Goal: Information Seeking & Learning: Learn about a topic

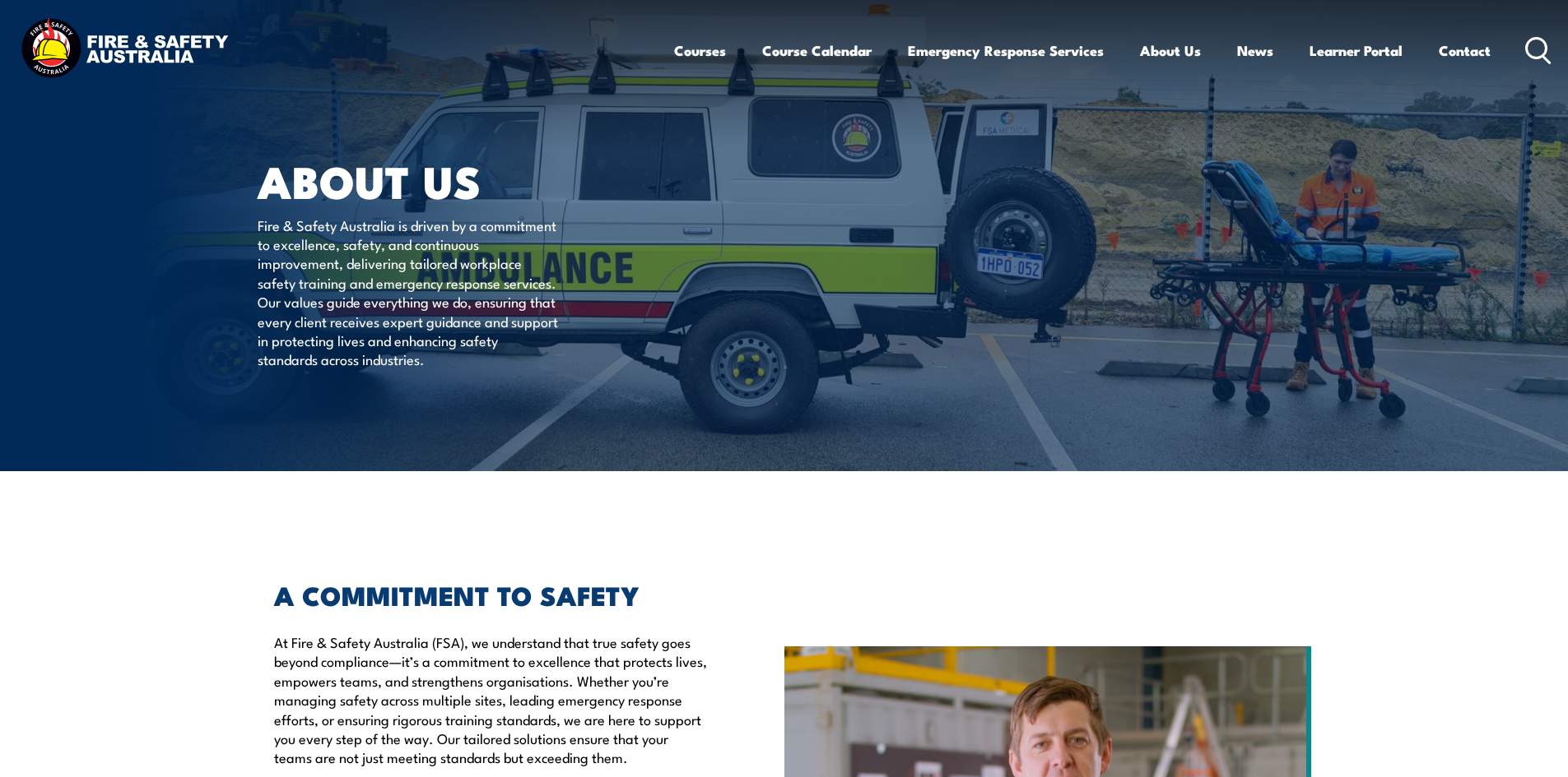
click at [1547, 46] on icon at bounding box center [1537, 50] width 26 height 27
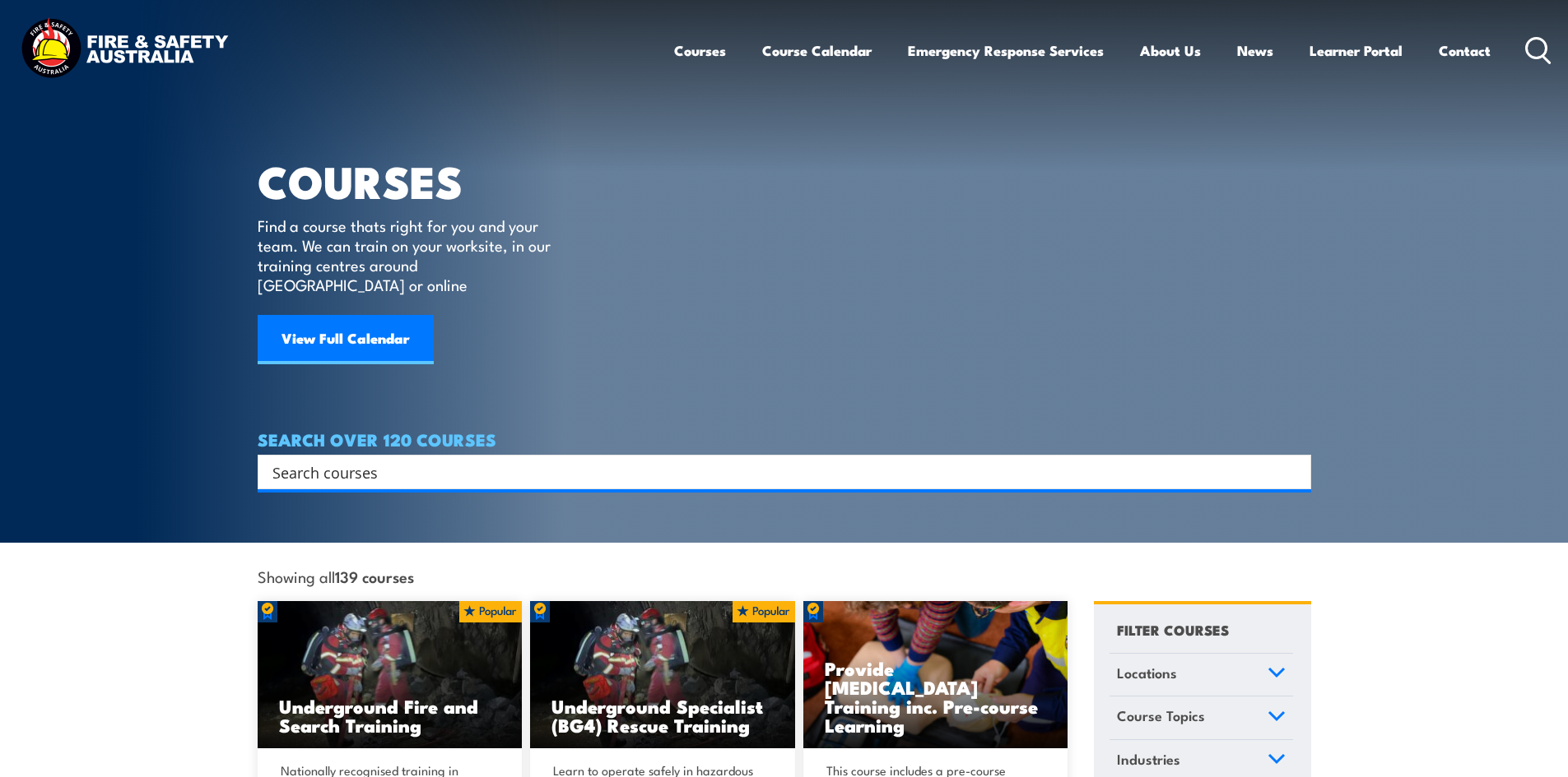
click at [496, 460] on input "Search input" at bounding box center [773, 472] width 1002 height 24
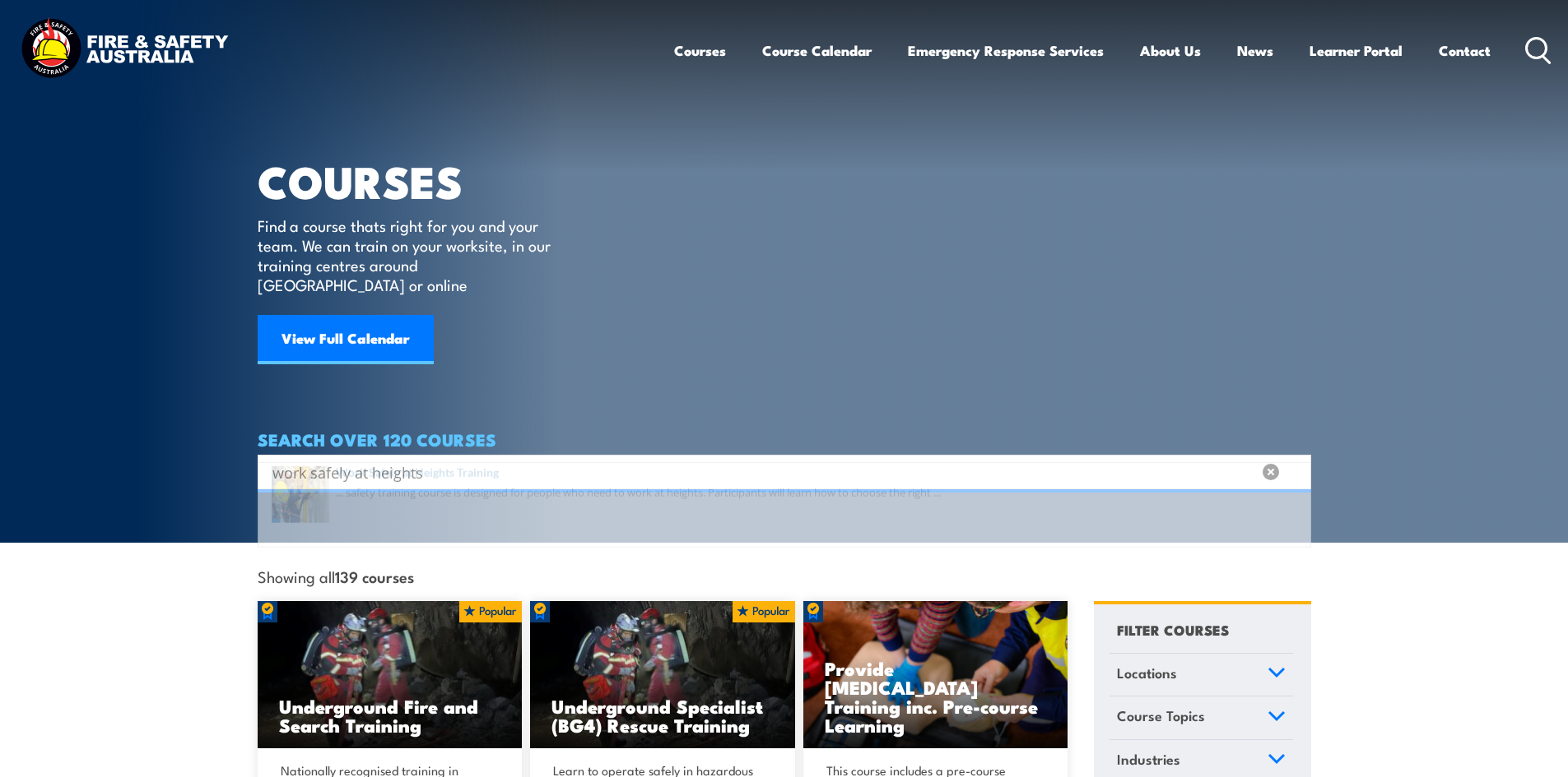
type input "work safely at heights"
click at [494, 503] on span at bounding box center [784, 522] width 1043 height 77
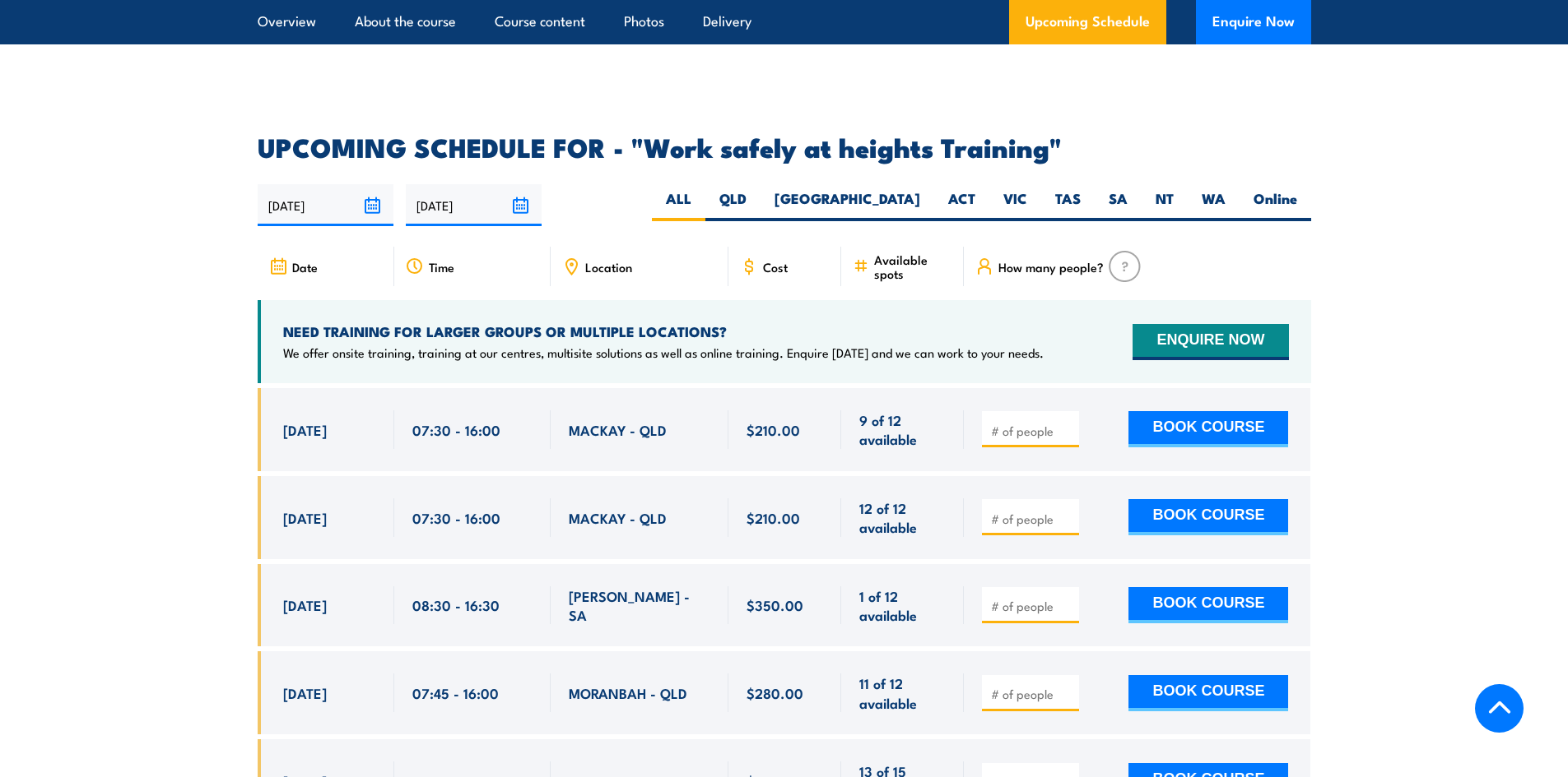
scroll to position [2550, 0]
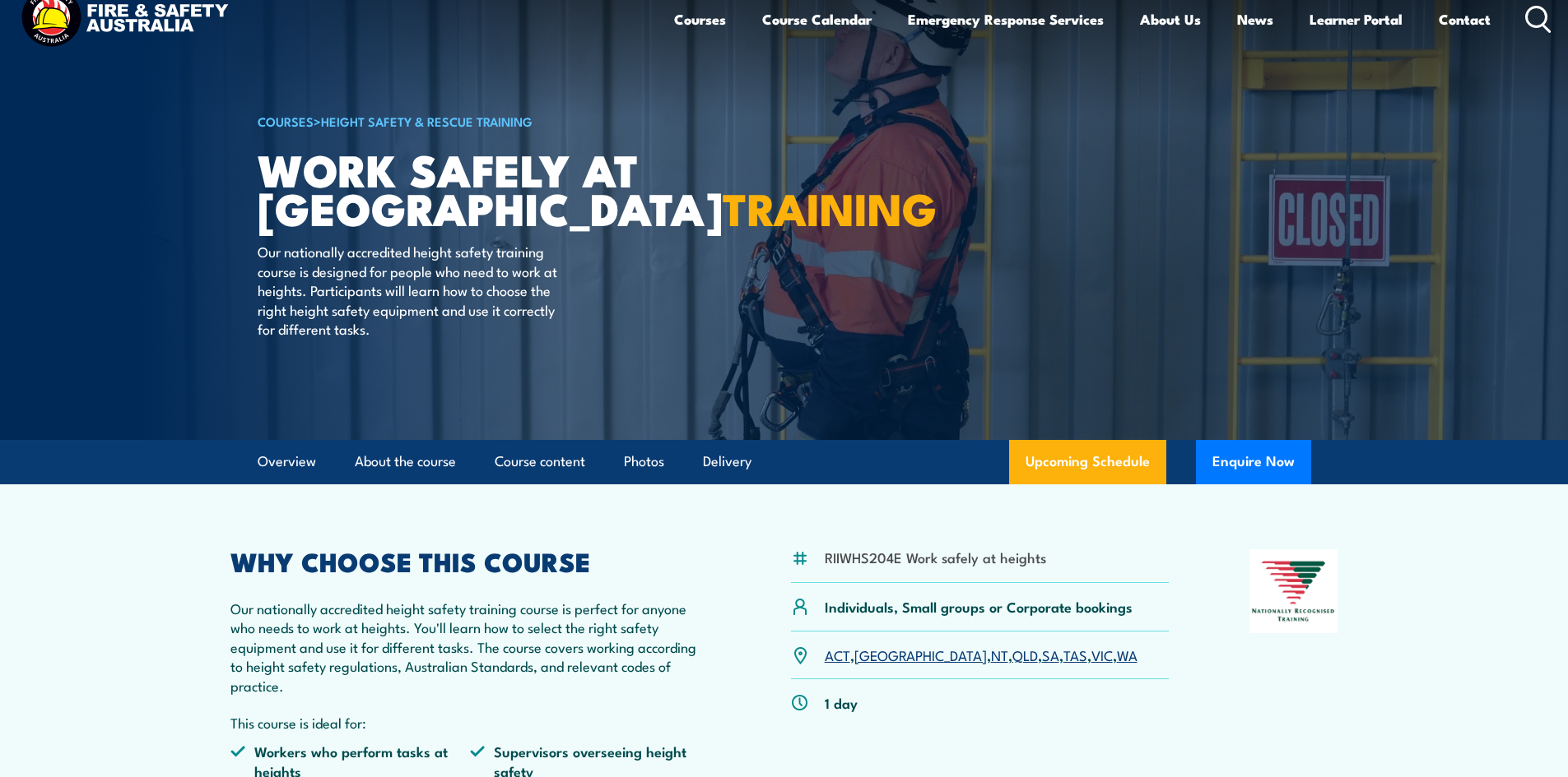
scroll to position [0, 0]
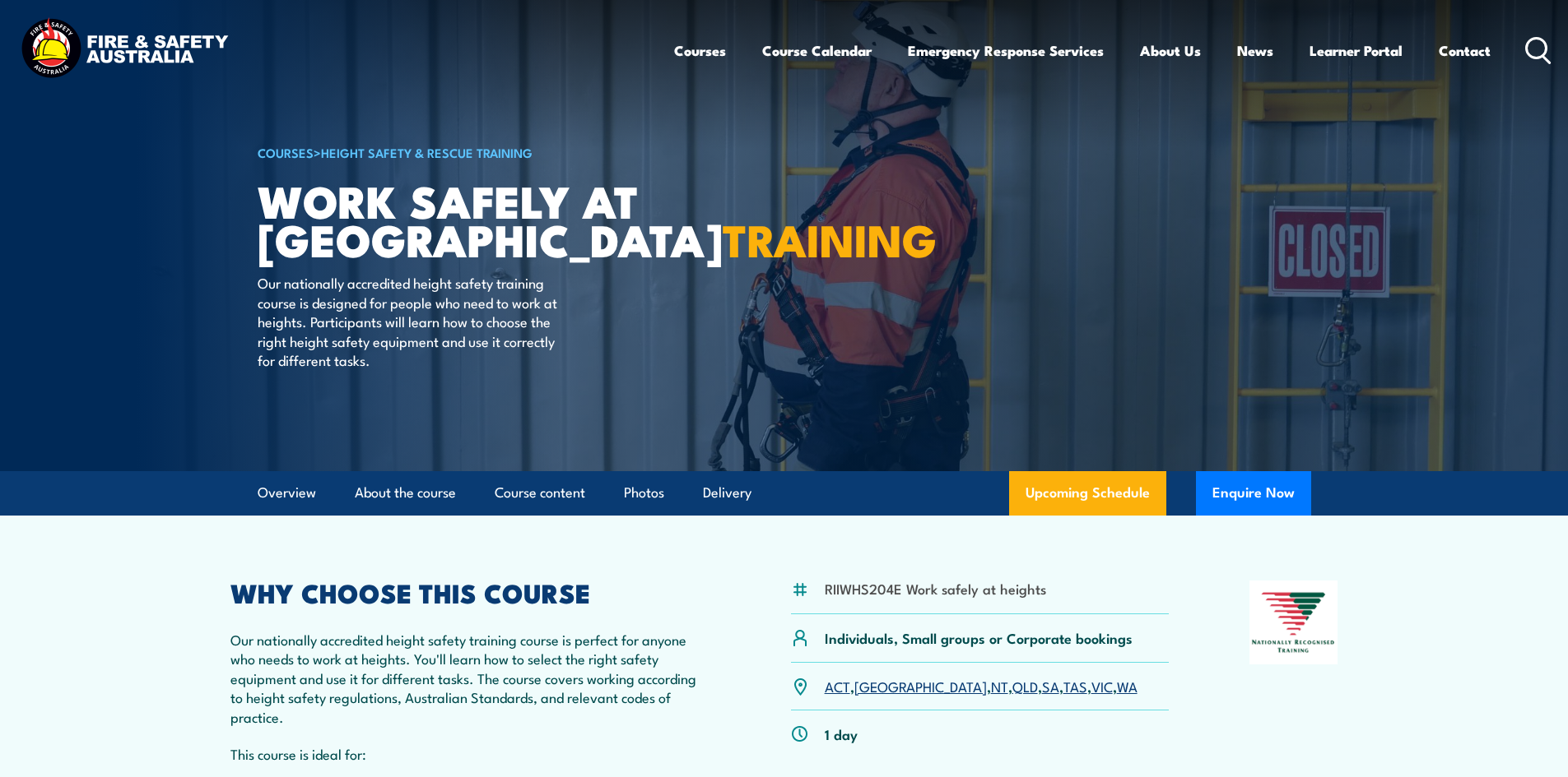
click at [1528, 57] on icon at bounding box center [1537, 50] width 26 height 27
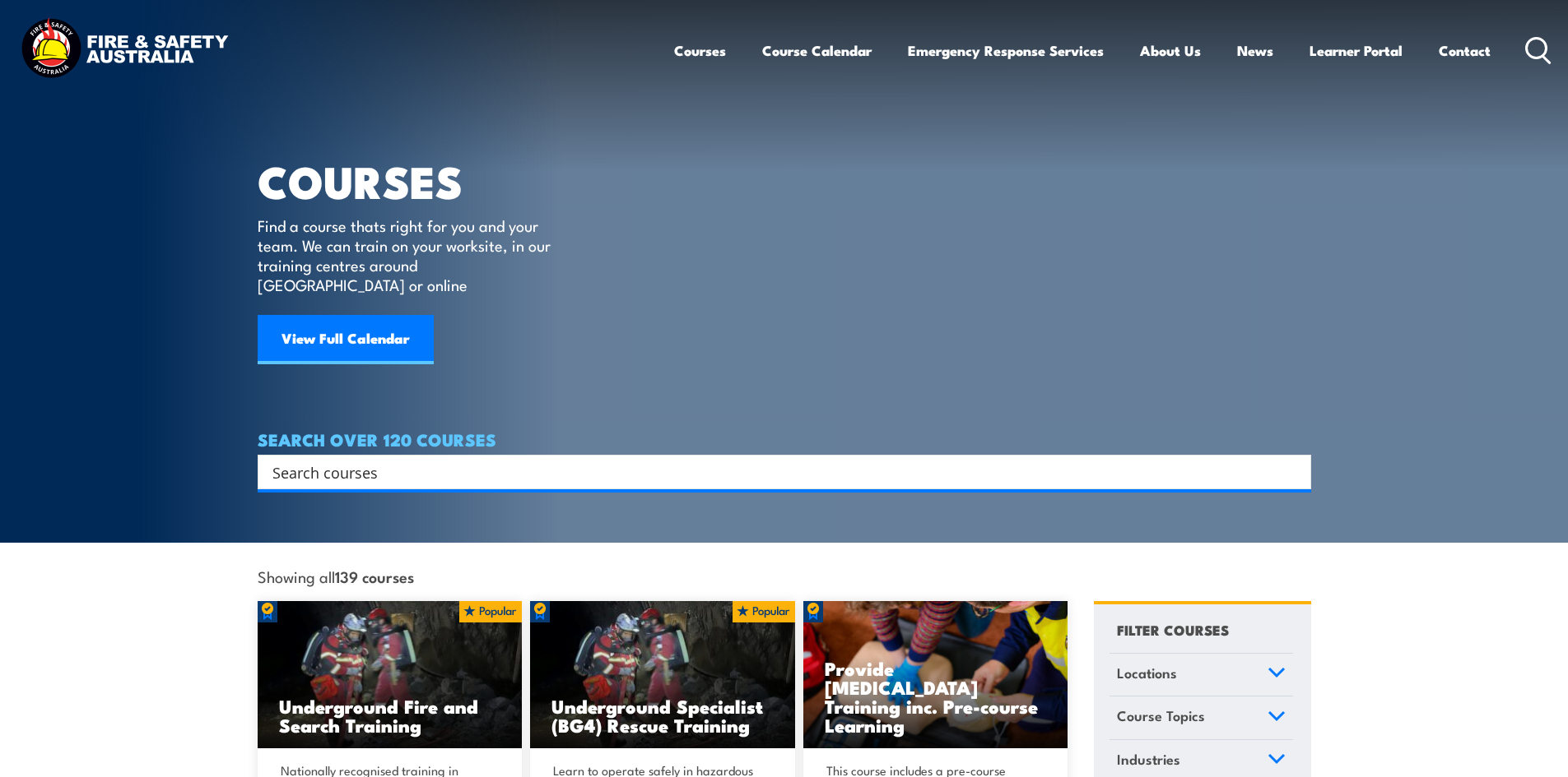
click at [507, 472] on div "Search Filter by Locations Australian Capital Territory New South Wales Norther…" at bounding box center [784, 472] width 1053 height 34
click at [505, 460] on input "Search input" at bounding box center [773, 472] width 1002 height 24
type input "q"
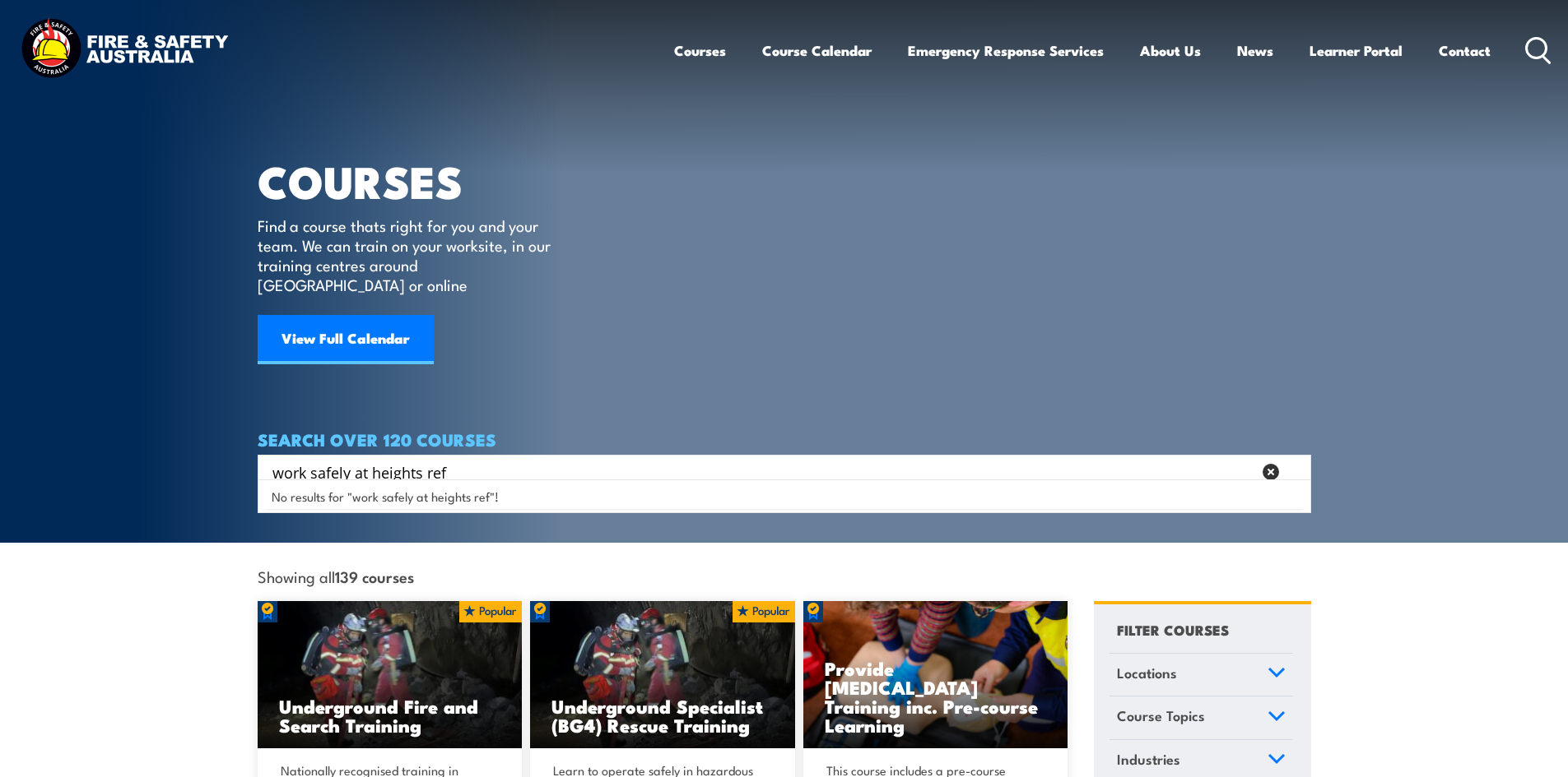
type input "work safely at heights ref"
click at [1275, 464] on icon at bounding box center [1271, 472] width 16 height 16
click at [1255, 461] on form "work safely at heights ref" at bounding box center [766, 472] width 979 height 23
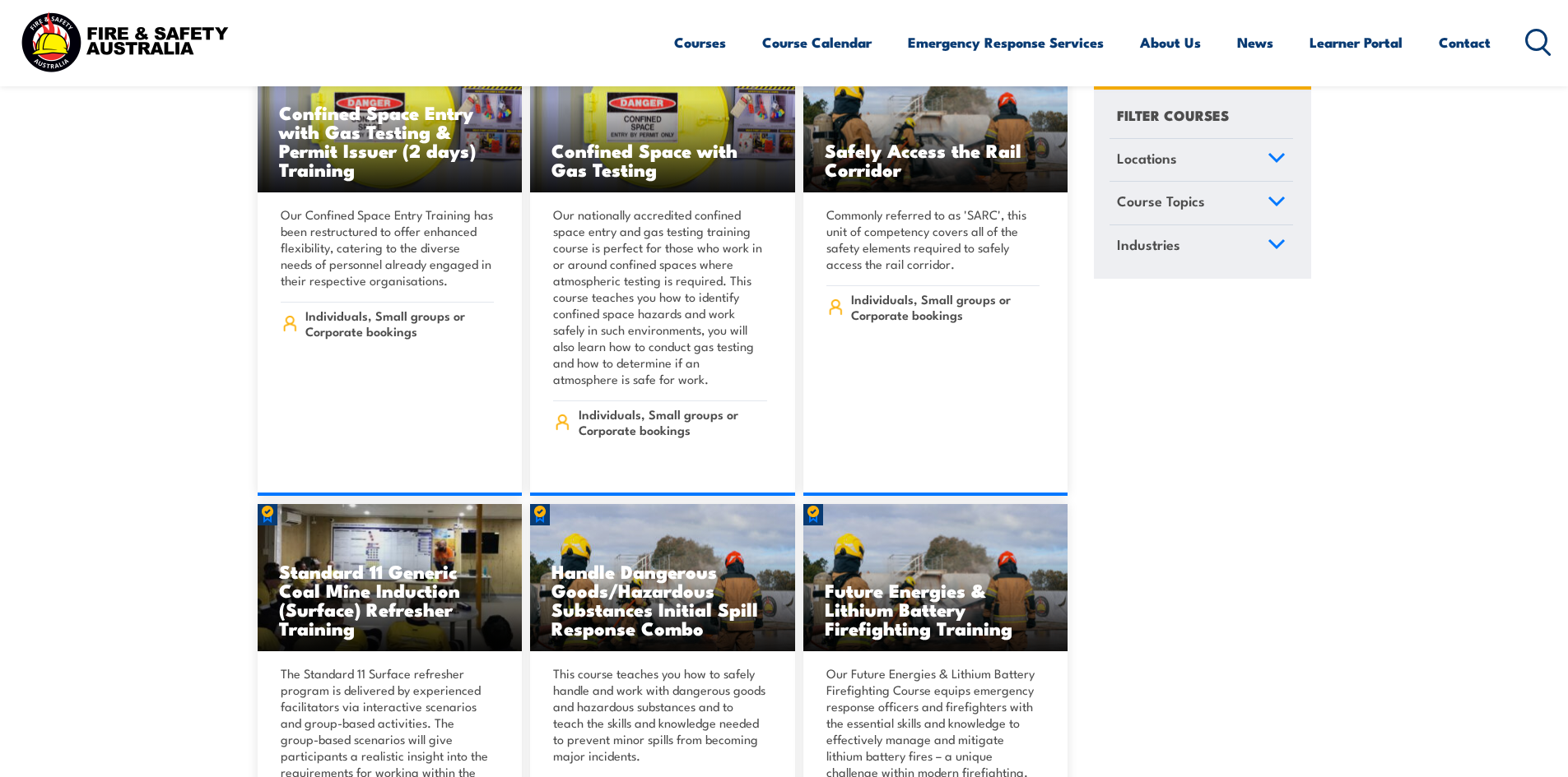
scroll to position [1840, 0]
